Goal: Information Seeking & Learning: Check status

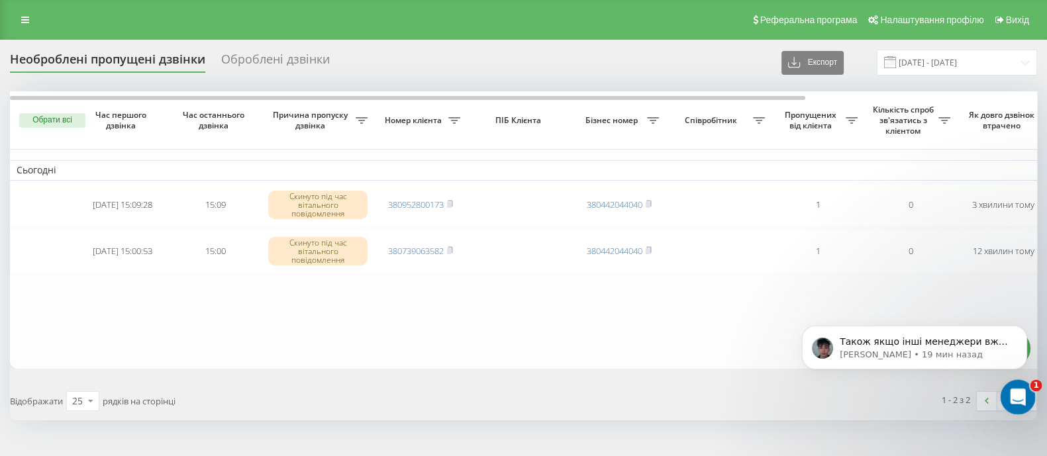
click at [1008, 391] on div "Открыть службу сообщений Intercom" at bounding box center [1016, 396] width 44 height 44
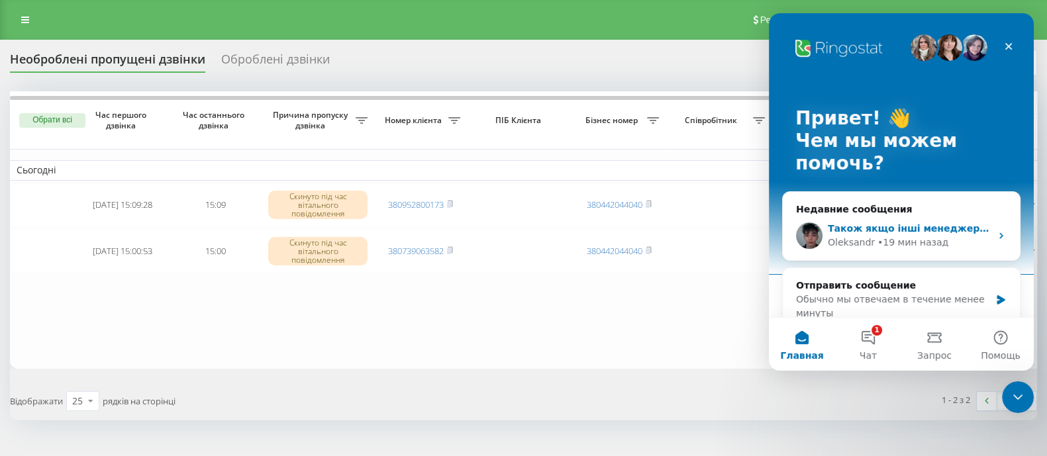
click at [901, 216] on div "Також якщо інші менеджери вже почали обробляти дзвінок то він пропадає із засто…" at bounding box center [901, 235] width 237 height 49
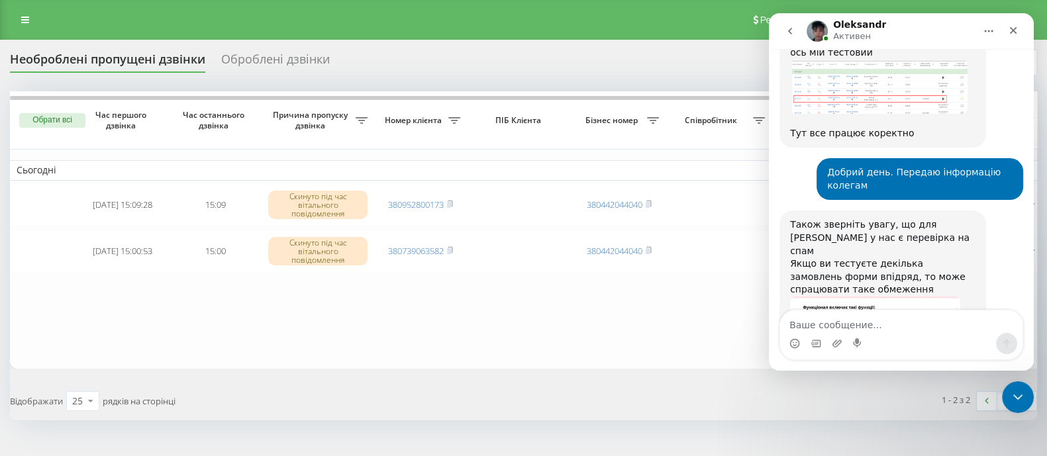
scroll to position [21095, 0]
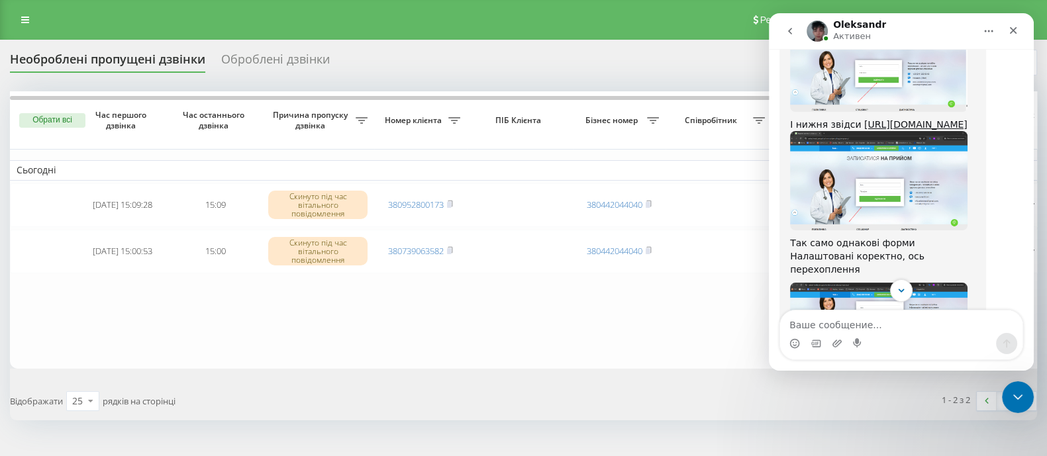
click at [1030, 319] on div "Мессенджер Intercom" at bounding box center [901, 335] width 265 height 50
click at [890, 289] on button "Scroll to bottom" at bounding box center [901, 290] width 25 height 25
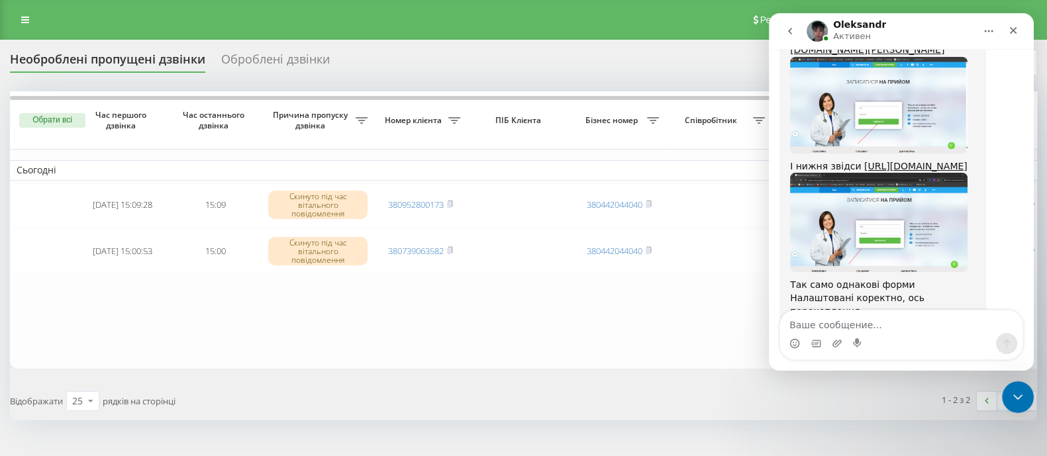
scroll to position [21020, 0]
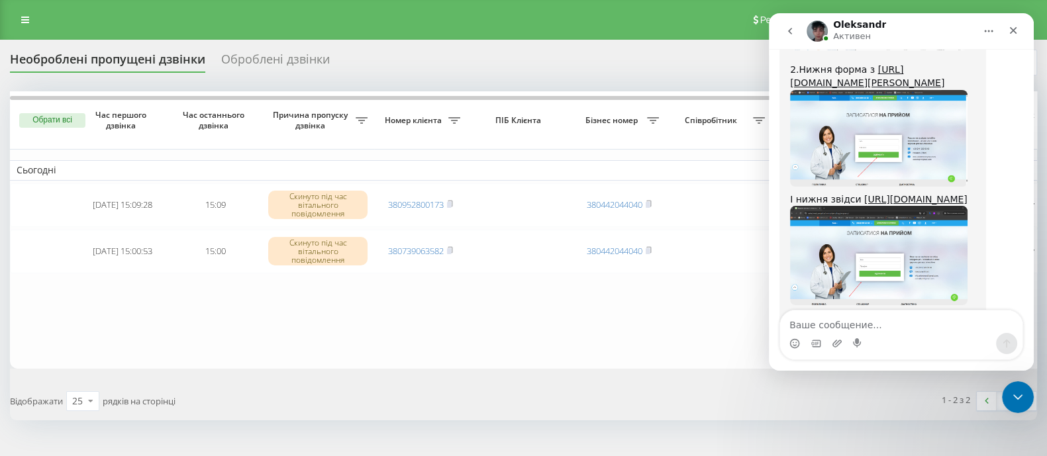
click at [1032, 317] on div "Мессенджер Intercom" at bounding box center [901, 335] width 265 height 50
click at [1030, 318] on div "Мессенджер Intercom" at bounding box center [901, 335] width 265 height 50
click at [1029, 319] on div "Мессенджер Intercom" at bounding box center [901, 335] width 265 height 50
drag, startPoint x: 261, startPoint y: 303, endPoint x: 576, endPoint y: 366, distance: 321.6
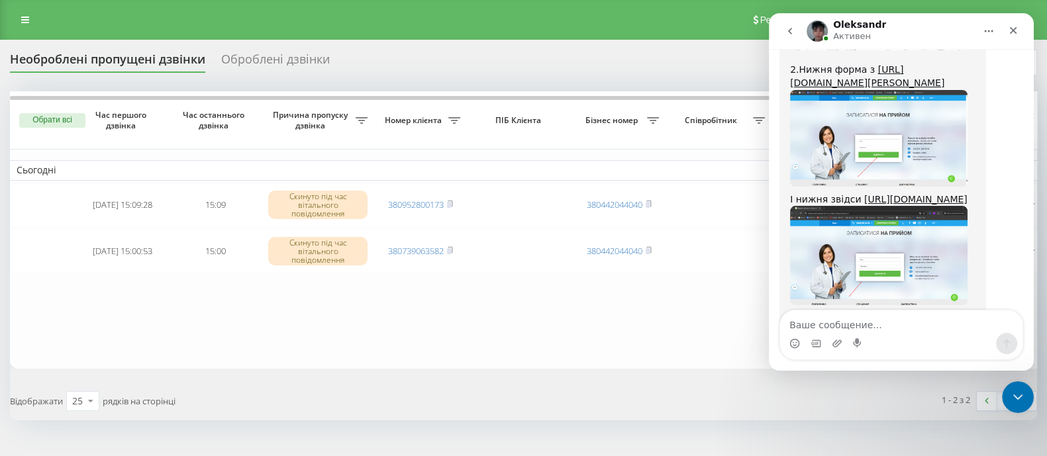
click at [576, 366] on div "Обрати всі Час першого дзвінка Час останнього дзвінка Причина пропуску дзвінка …" at bounding box center [523, 255] width 1027 height 328
click at [905, 324] on textarea "Ваше сообщение..." at bounding box center [901, 322] width 242 height 23
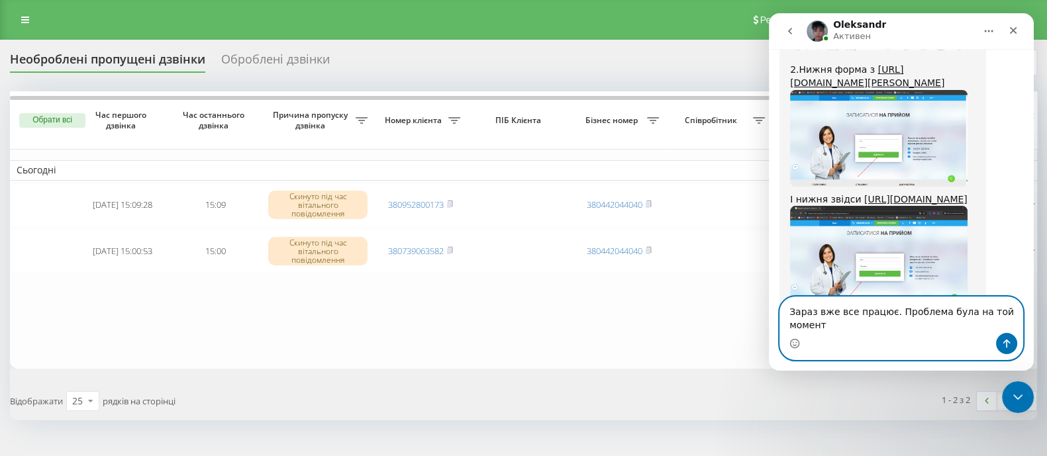
scroll to position [21464, 0]
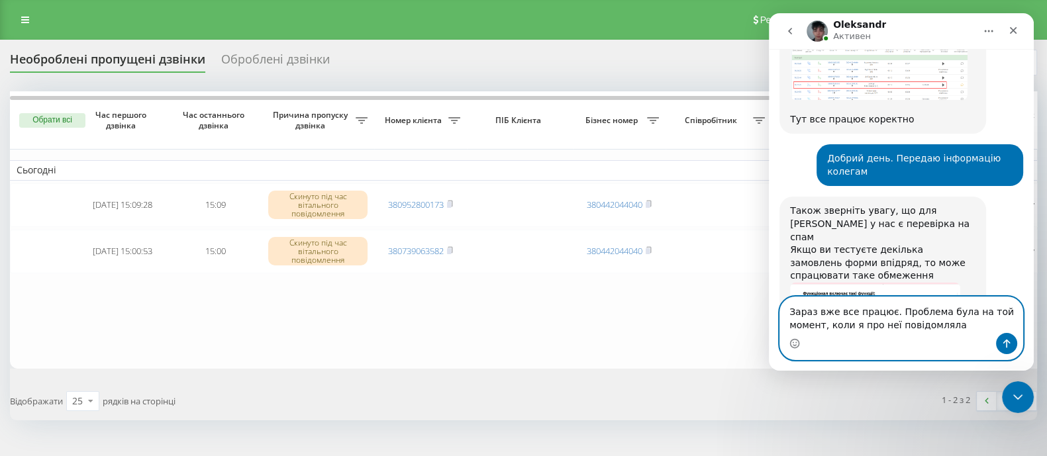
type textarea "Зараз вже все працює. Проблема була на той момент, коли я про неї повідомляла"
click at [1001, 339] on icon "Отправить сообщение…" at bounding box center [1006, 343] width 11 height 11
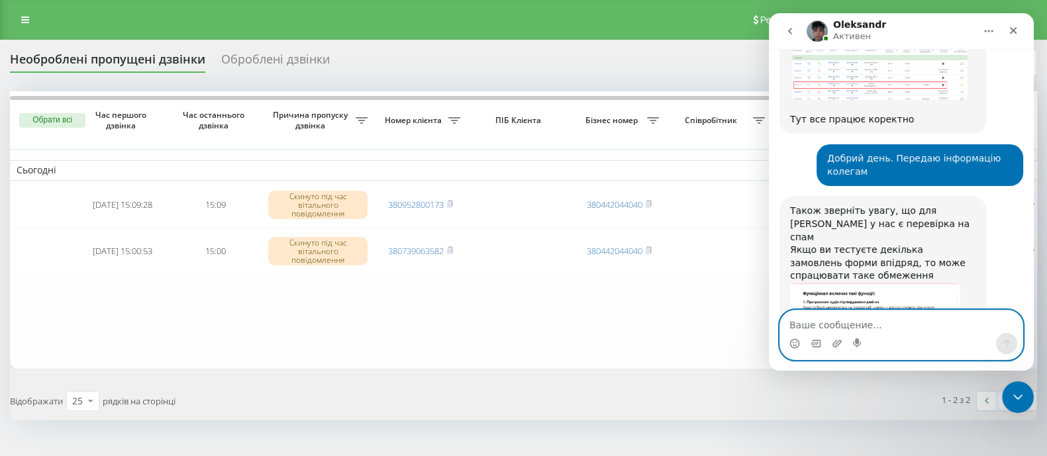
scroll to position [21481, 0]
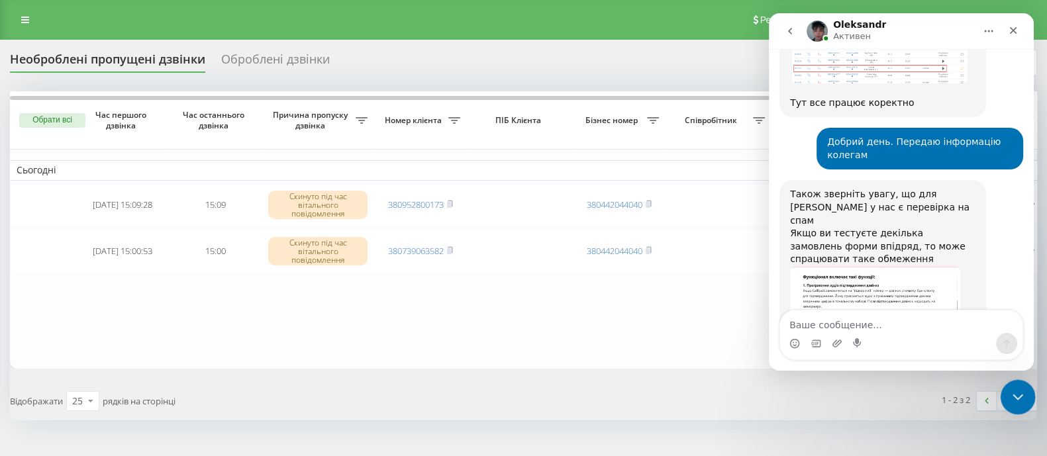
drag, startPoint x: 1020, startPoint y: 399, endPoint x: 1368, endPoint y: 627, distance: 416.0
click at [1020, 400] on icon "Закрыть службу сообщений Intercom" at bounding box center [1016, 395] width 16 height 16
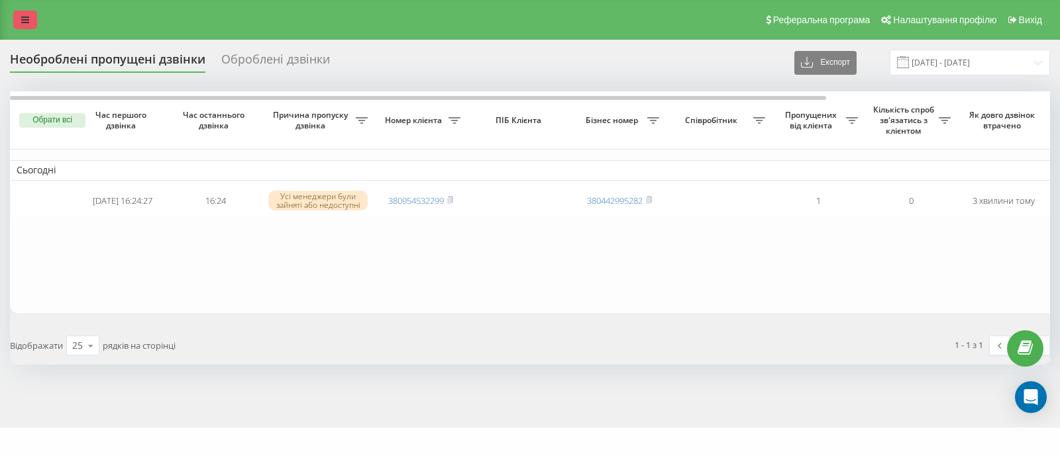
click at [21, 16] on icon at bounding box center [25, 19] width 8 height 9
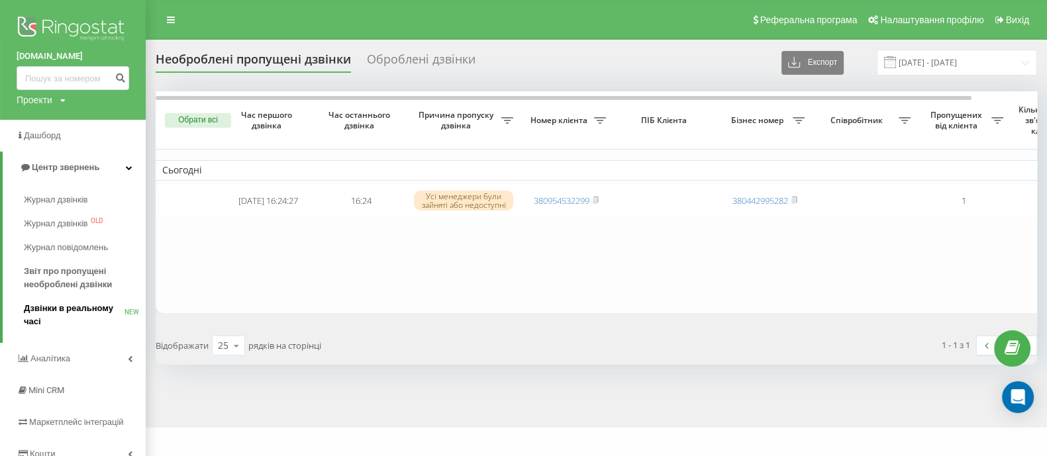
click at [93, 309] on span "Дзвінки в реальному часі" at bounding box center [74, 315] width 101 height 26
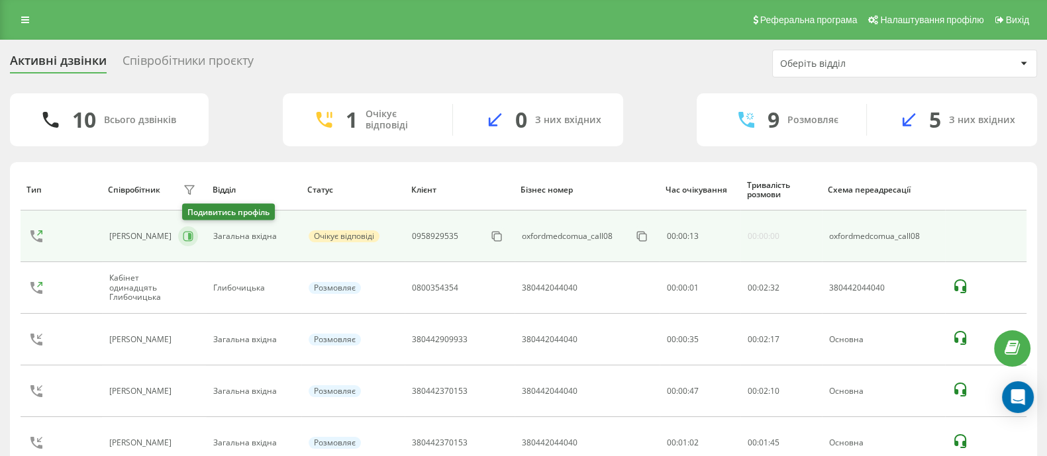
click at [185, 238] on button at bounding box center [188, 236] width 20 height 20
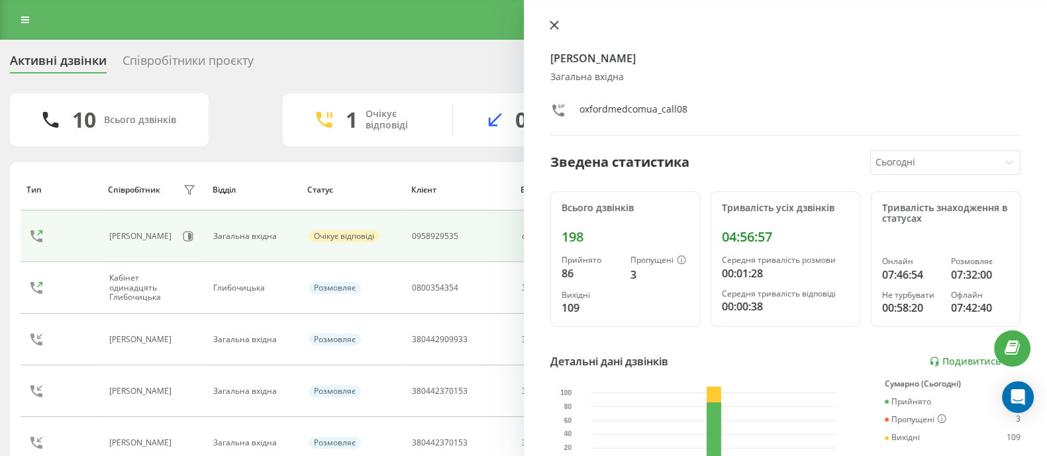
click at [552, 28] on icon at bounding box center [554, 25] width 9 height 9
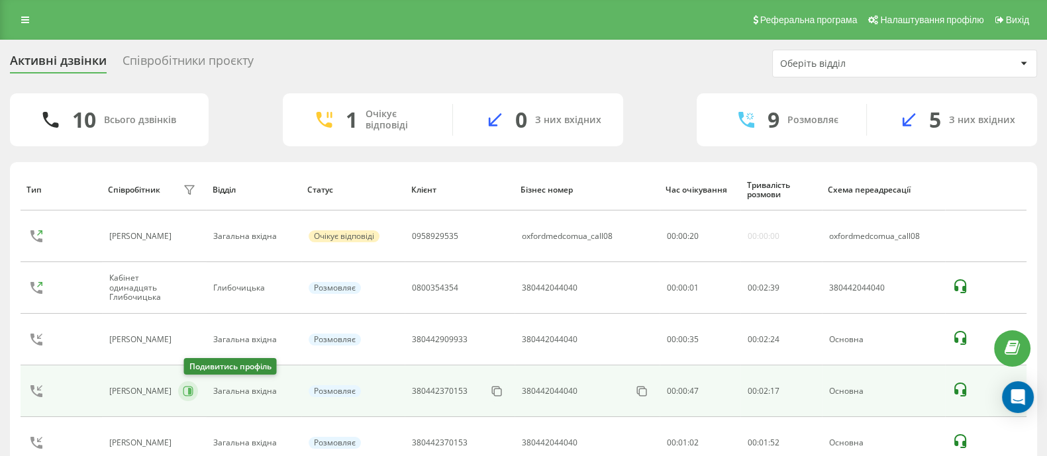
click at [191, 391] on icon at bounding box center [189, 391] width 3 height 7
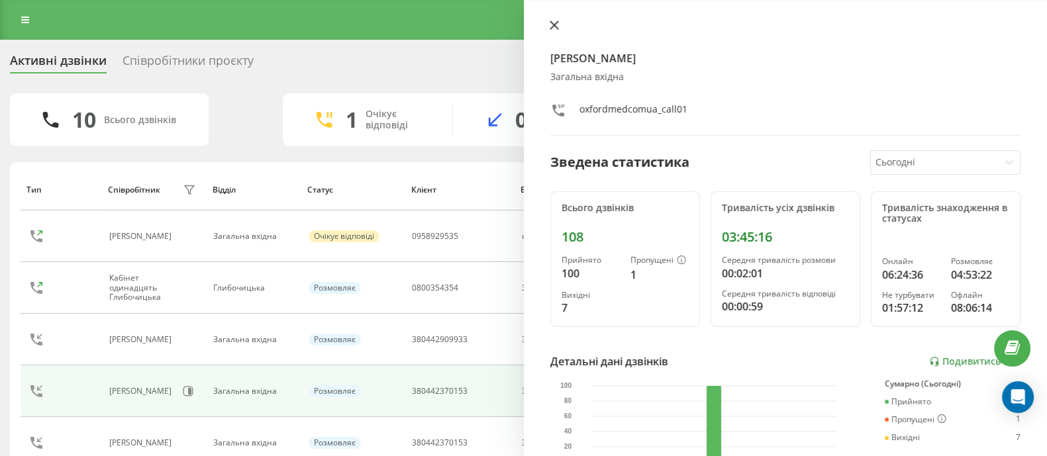
click at [553, 27] on icon at bounding box center [554, 25] width 9 height 9
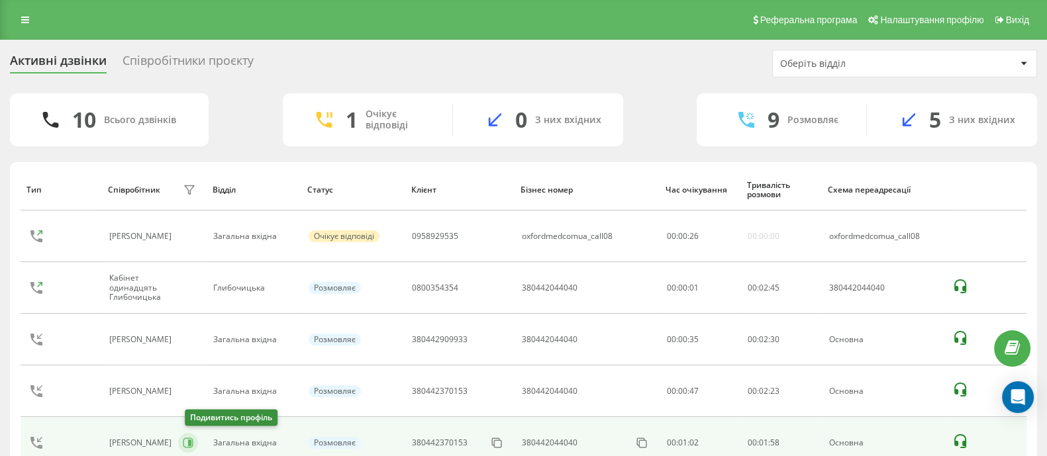
click at [191, 440] on icon at bounding box center [189, 443] width 3 height 7
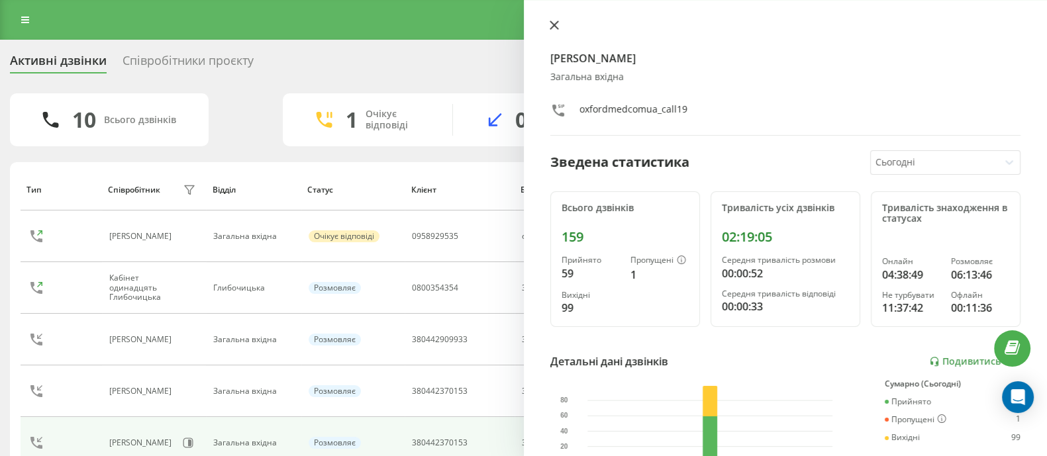
click at [555, 28] on icon at bounding box center [554, 25] width 9 height 9
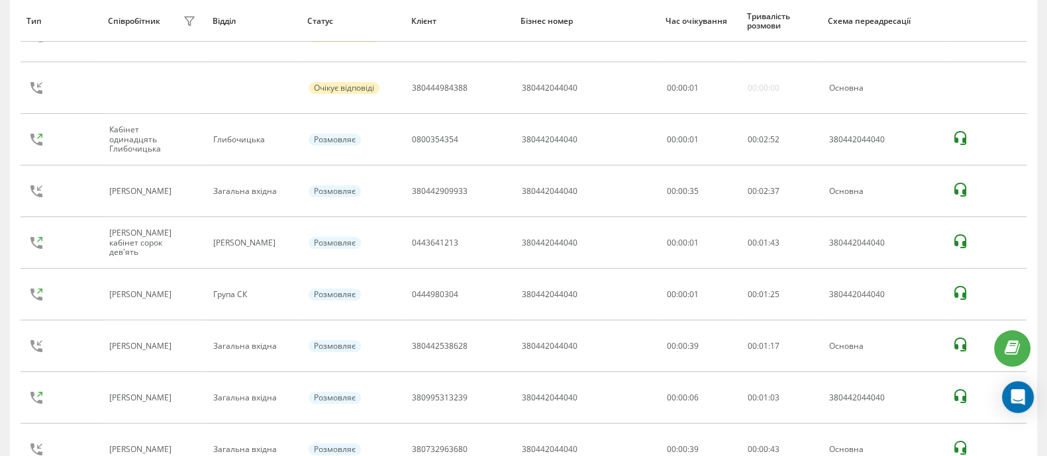
scroll to position [210, 0]
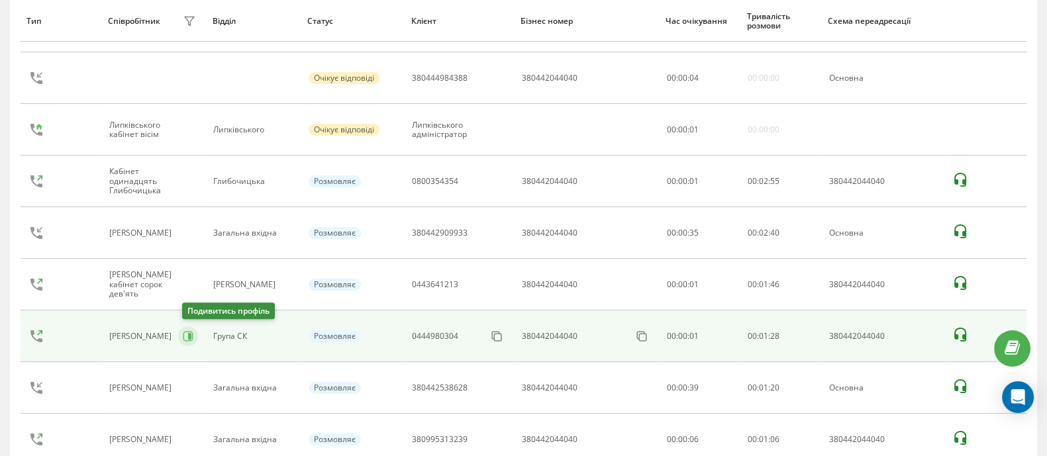
click at [193, 336] on icon at bounding box center [188, 337] width 10 height 10
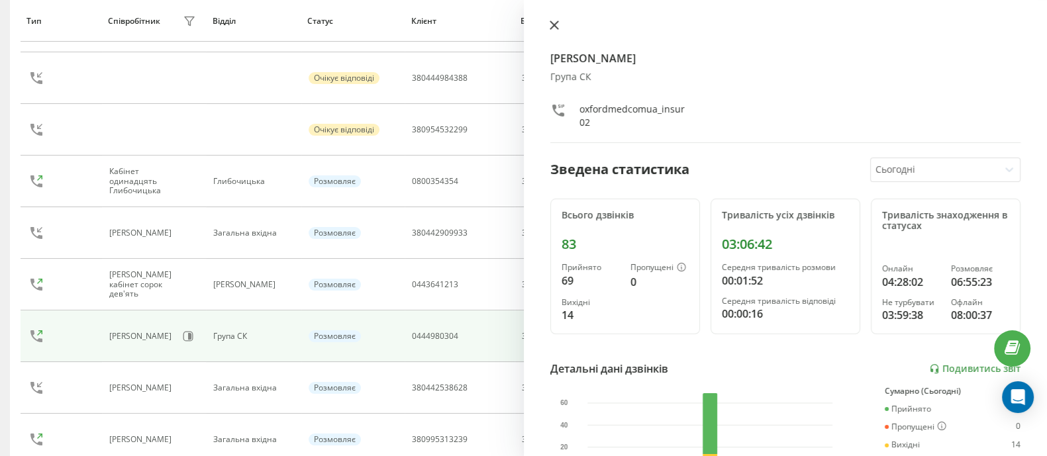
click at [549, 30] on button at bounding box center [554, 26] width 17 height 13
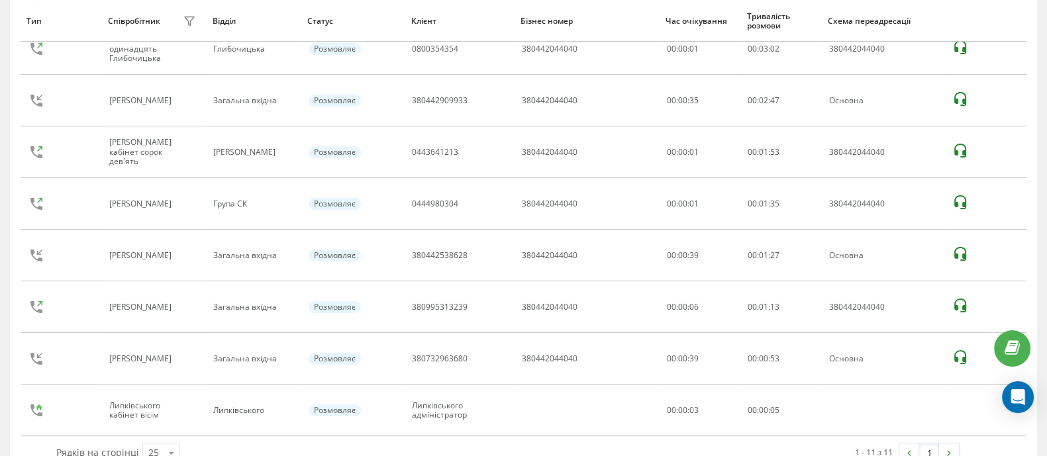
scroll to position [370, 0]
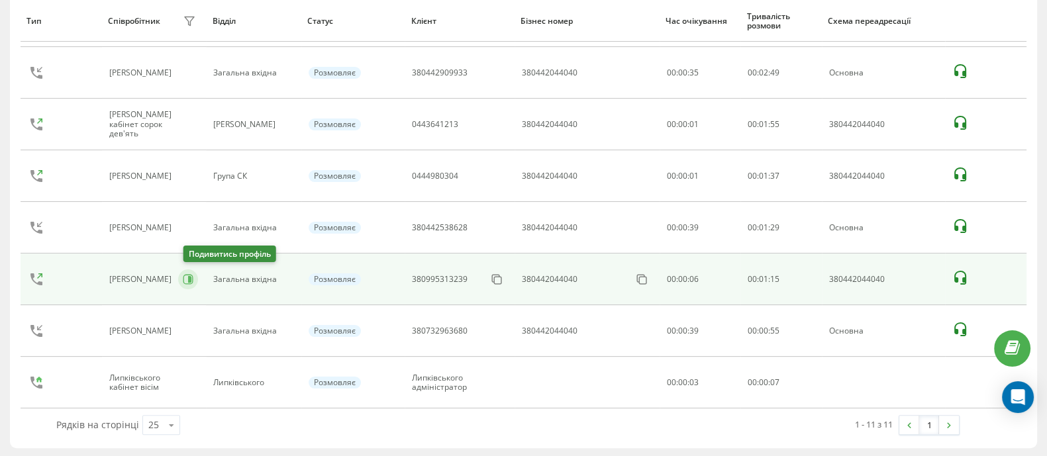
click at [191, 280] on icon at bounding box center [189, 279] width 3 height 7
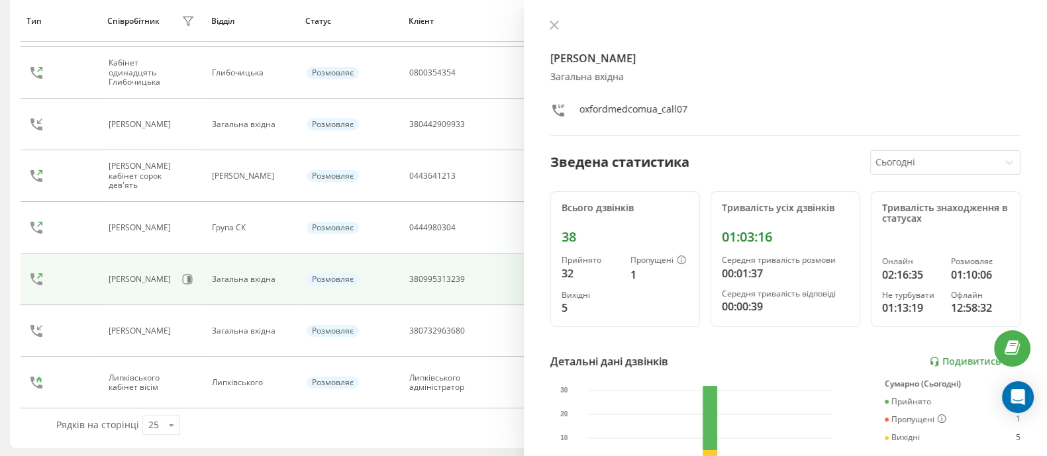
scroll to position [319, 0]
click at [553, 25] on icon at bounding box center [554, 25] width 8 height 8
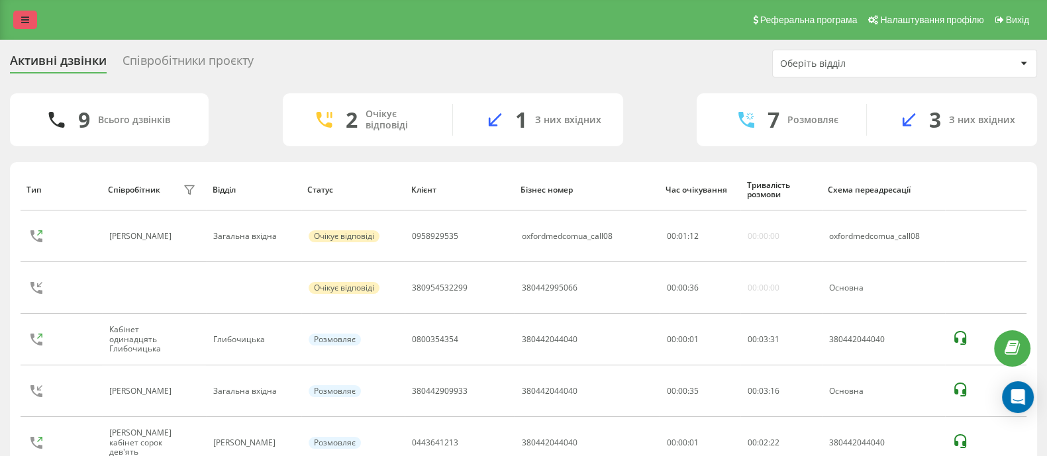
click at [17, 28] on link at bounding box center [25, 20] width 24 height 19
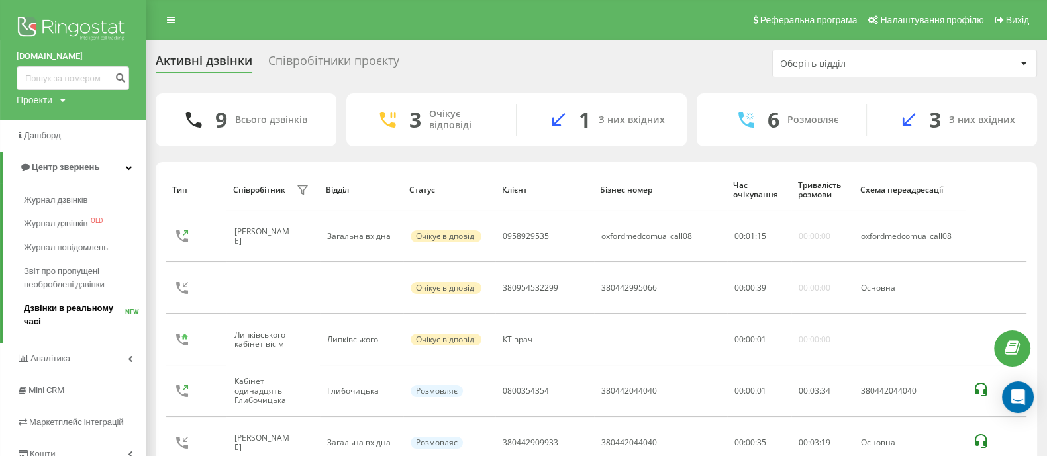
click at [56, 303] on span "Дзвінки в реальному часі" at bounding box center [74, 315] width 101 height 26
